Goal: Find contact information: Find contact information

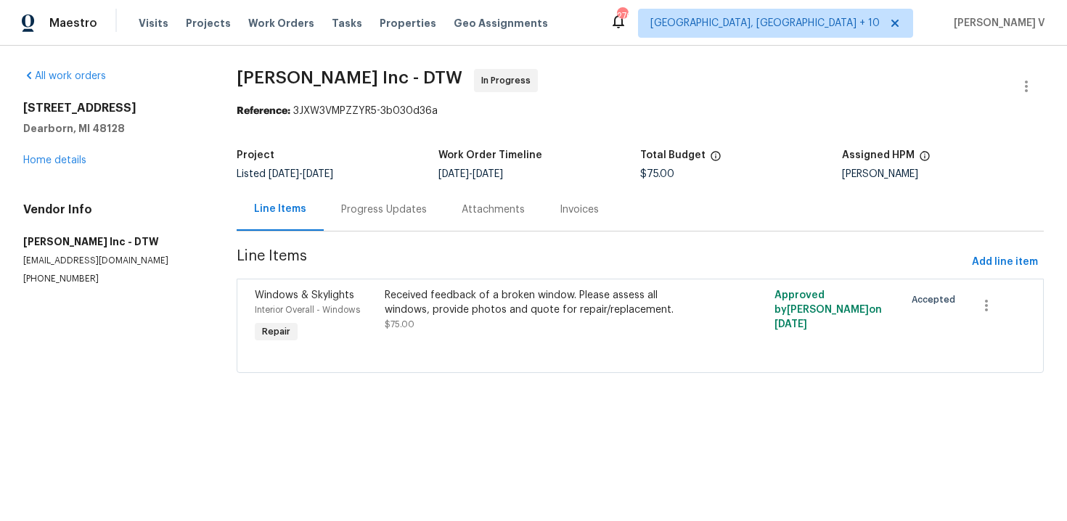
click at [397, 250] on span "Line Items" at bounding box center [601, 262] width 729 height 27
click at [392, 226] on div "Progress Updates" at bounding box center [384, 209] width 120 height 43
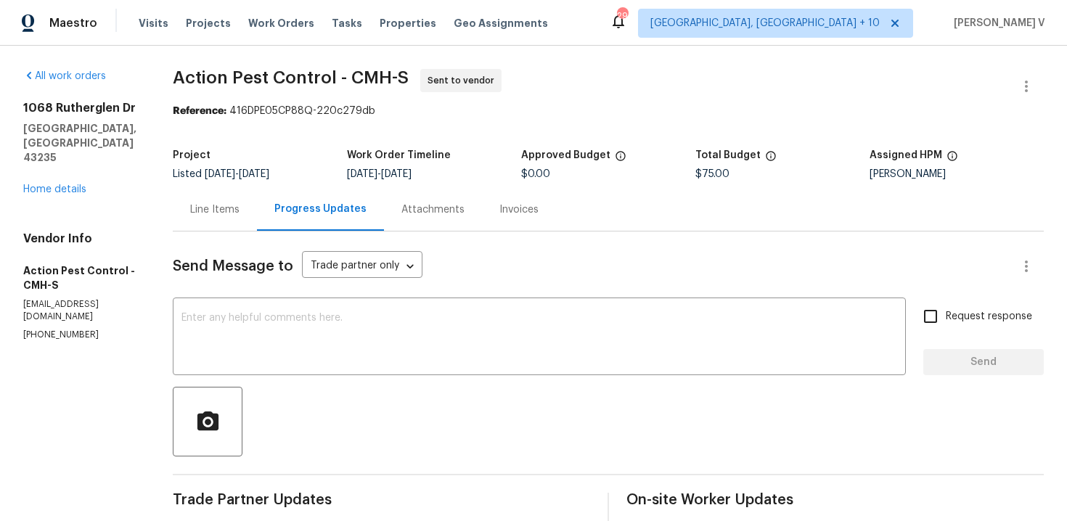
click at [78, 298] on p "ap@actionpest.net" at bounding box center [80, 310] width 115 height 25
click at [70, 329] on p "(877) 699-9500" at bounding box center [80, 335] width 115 height 12
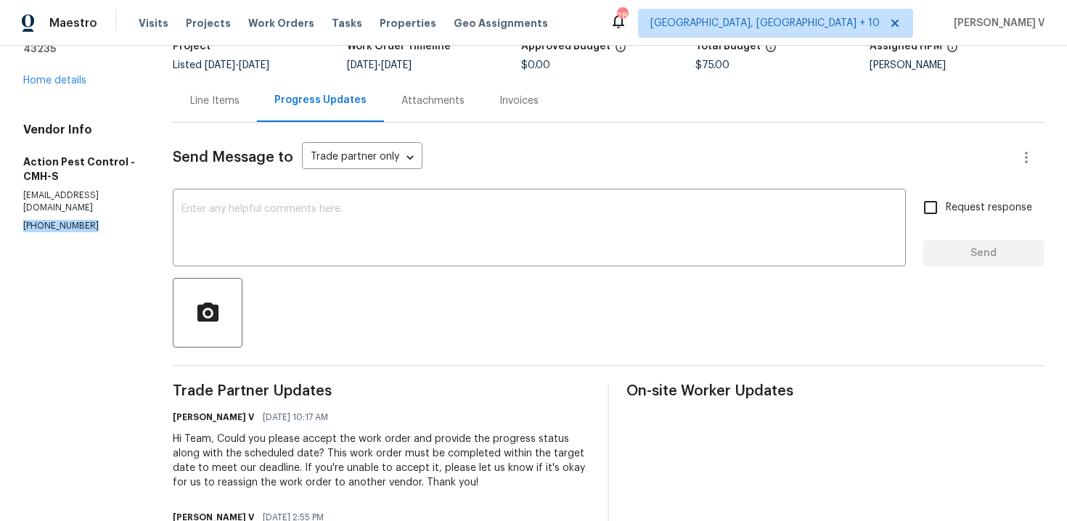
scroll to position [109, 0]
